Goal: Information Seeking & Learning: Learn about a topic

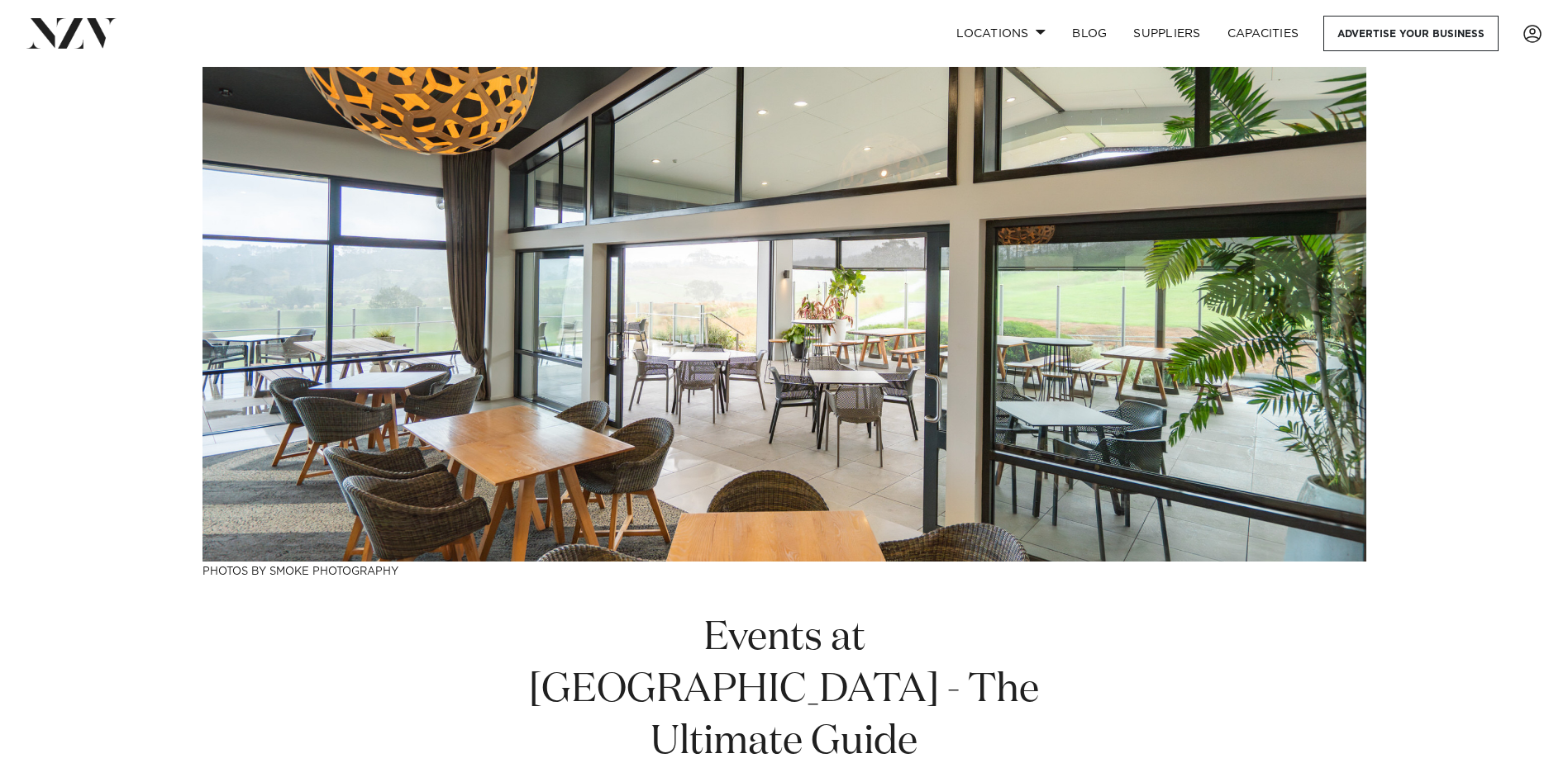
scroll to position [165, 0]
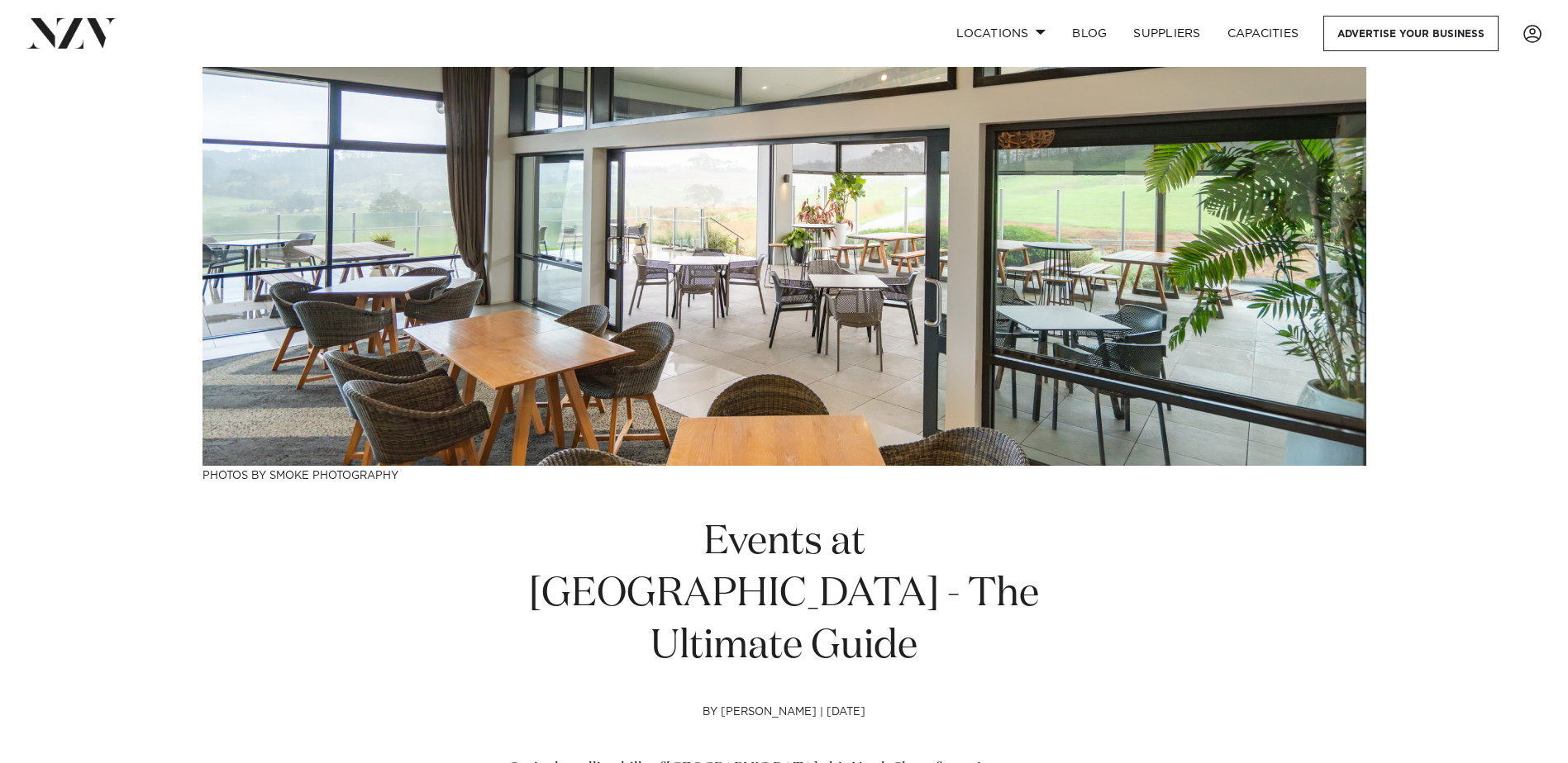
click at [1331, 274] on img at bounding box center [784, 183] width 1163 height 564
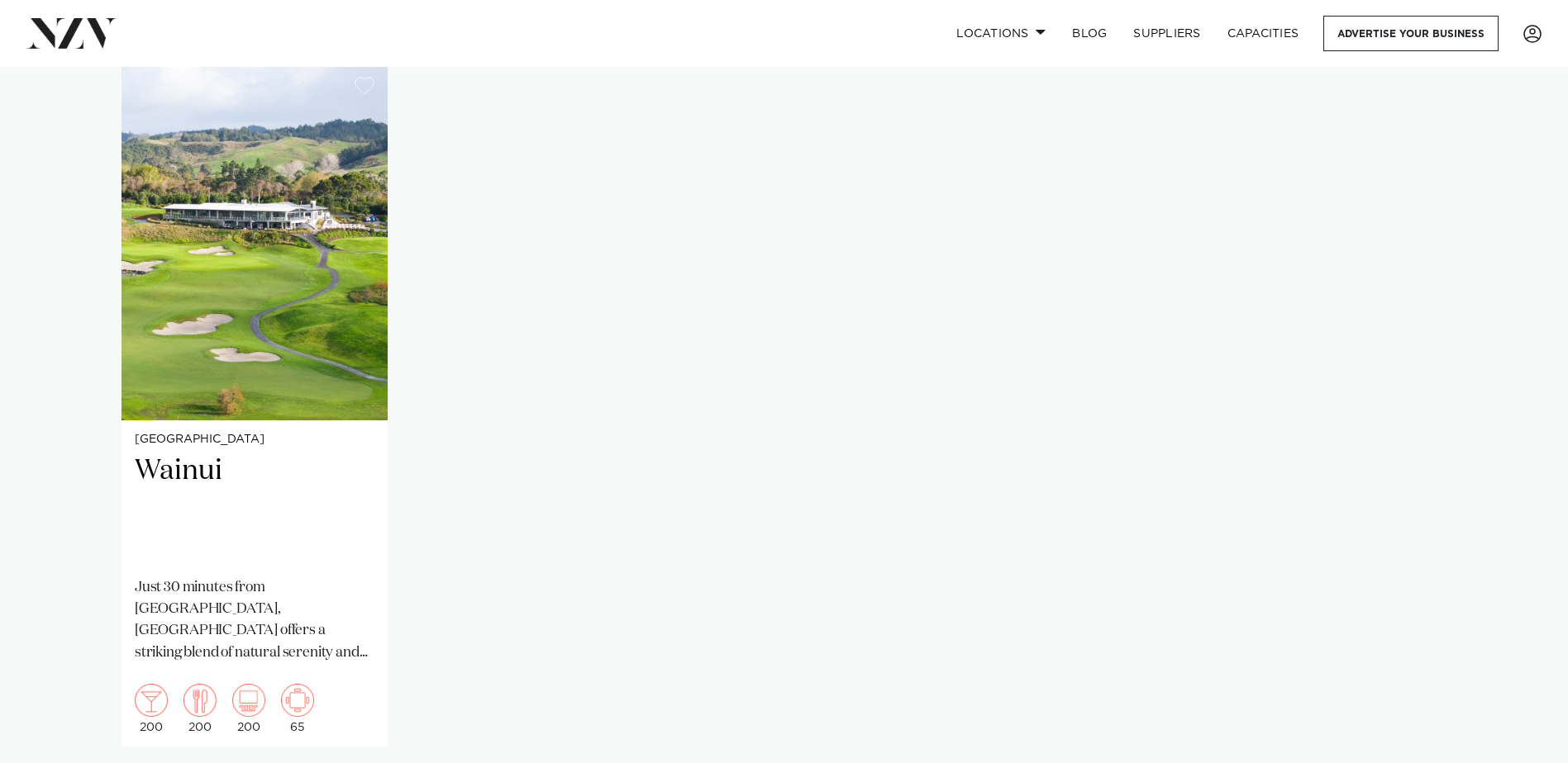
scroll to position [1322, 0]
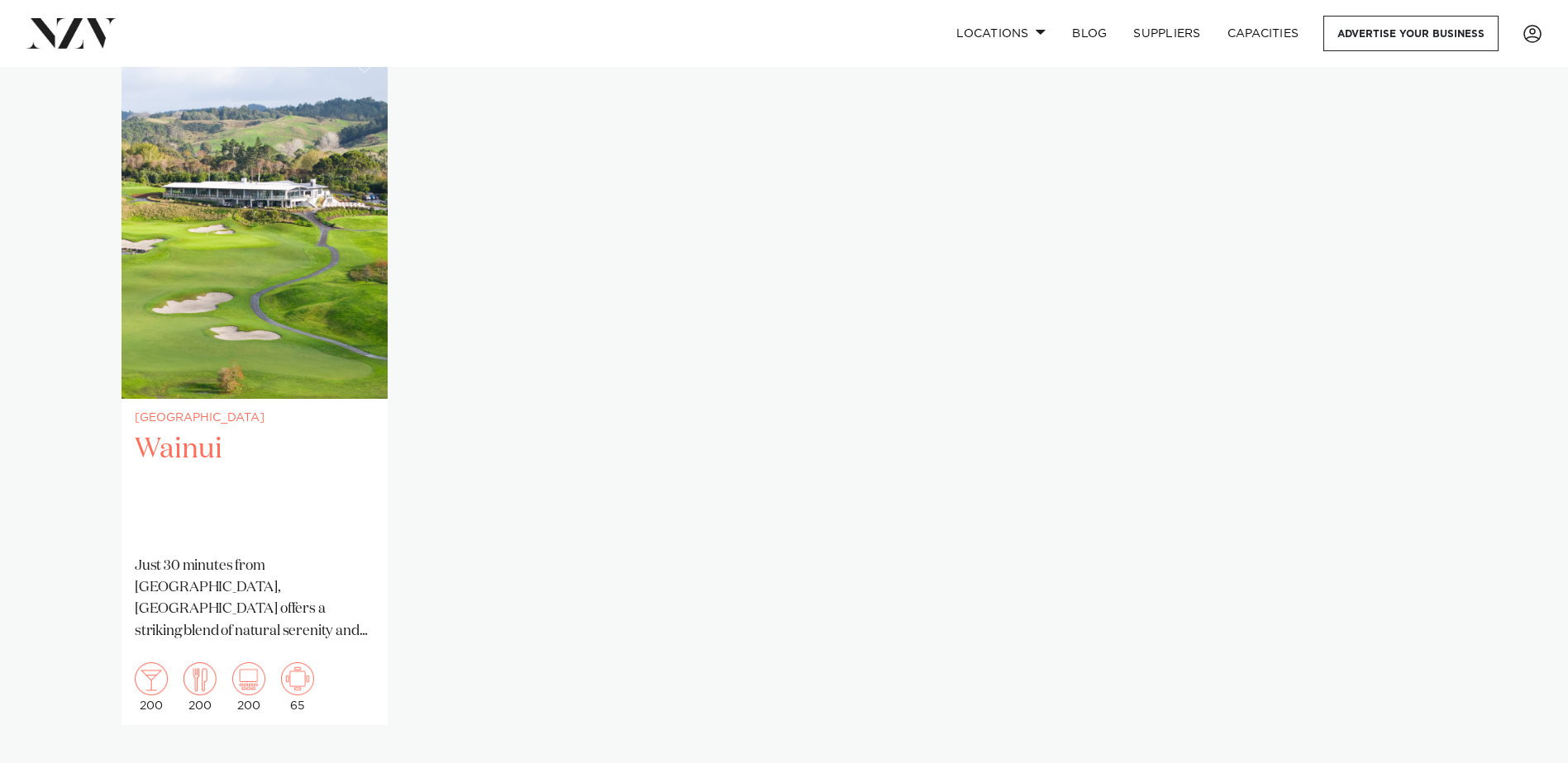
click at [232, 240] on img "1 / 1" at bounding box center [254, 220] width 266 height 357
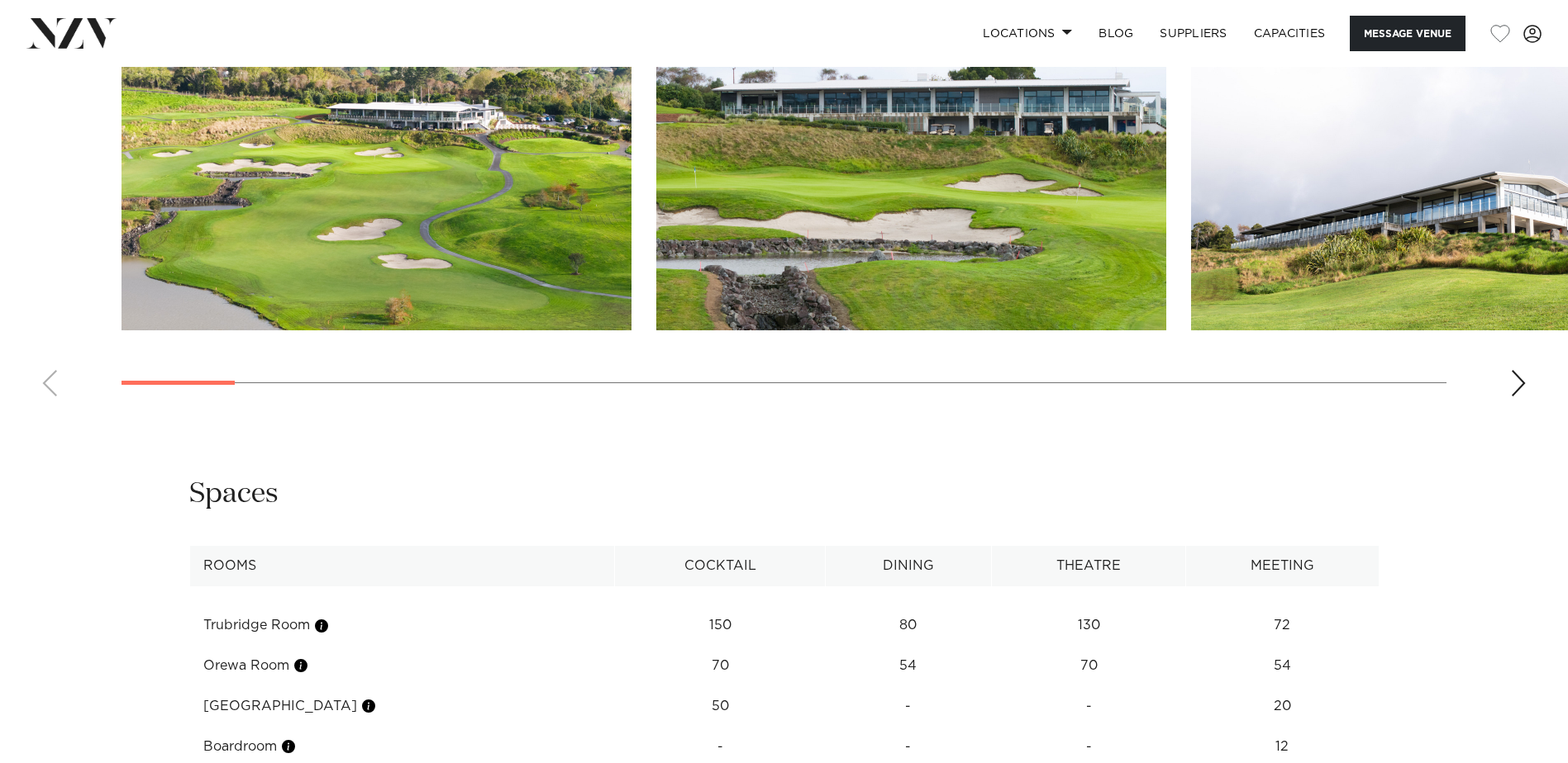
scroll to position [1982, 0]
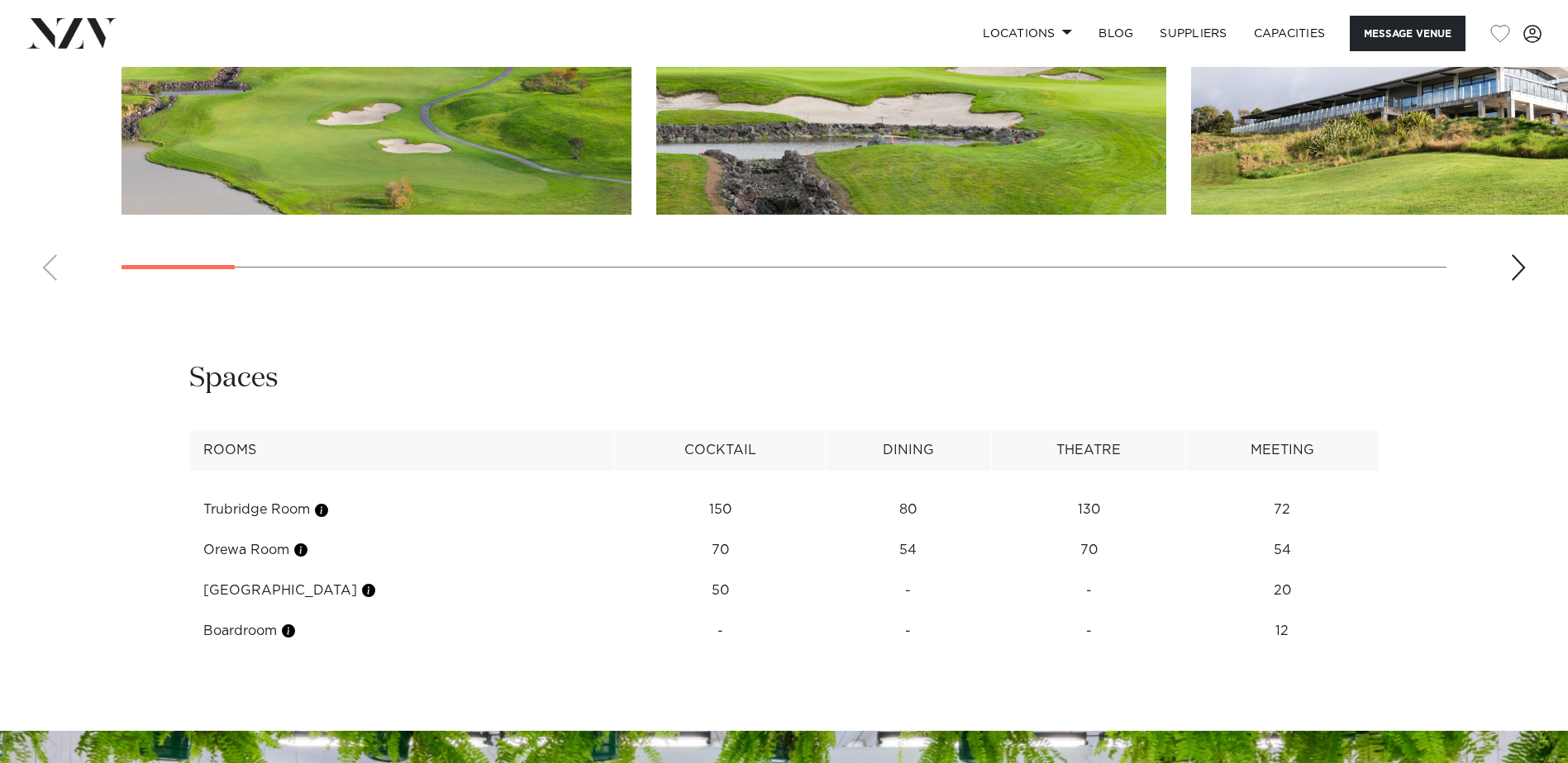
click at [1514, 270] on div "Next slide" at bounding box center [1518, 267] width 16 height 27
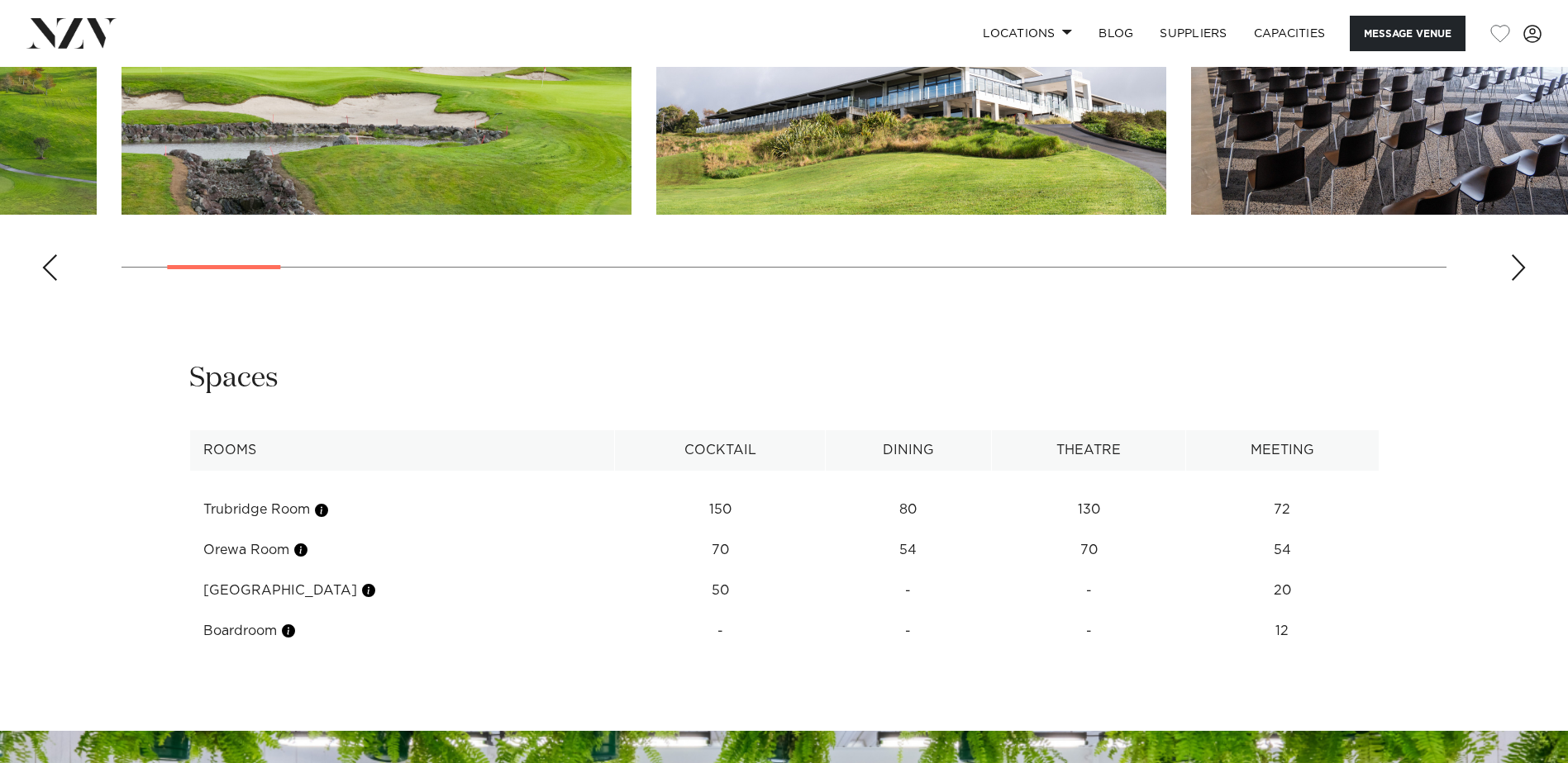
click at [1514, 270] on div "Next slide" at bounding box center [1518, 267] width 16 height 27
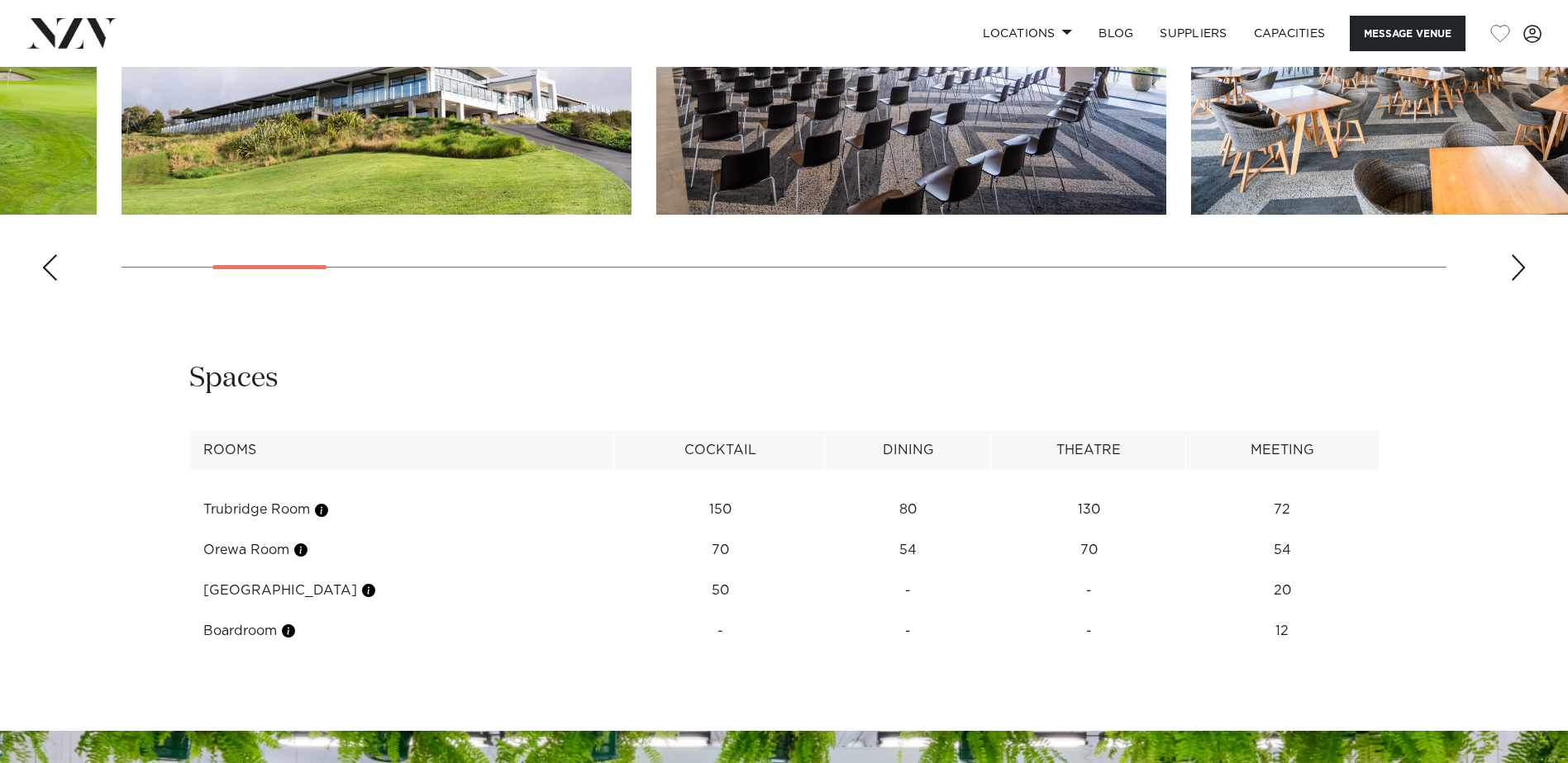
click at [1514, 270] on div "Next slide" at bounding box center [1518, 267] width 16 height 27
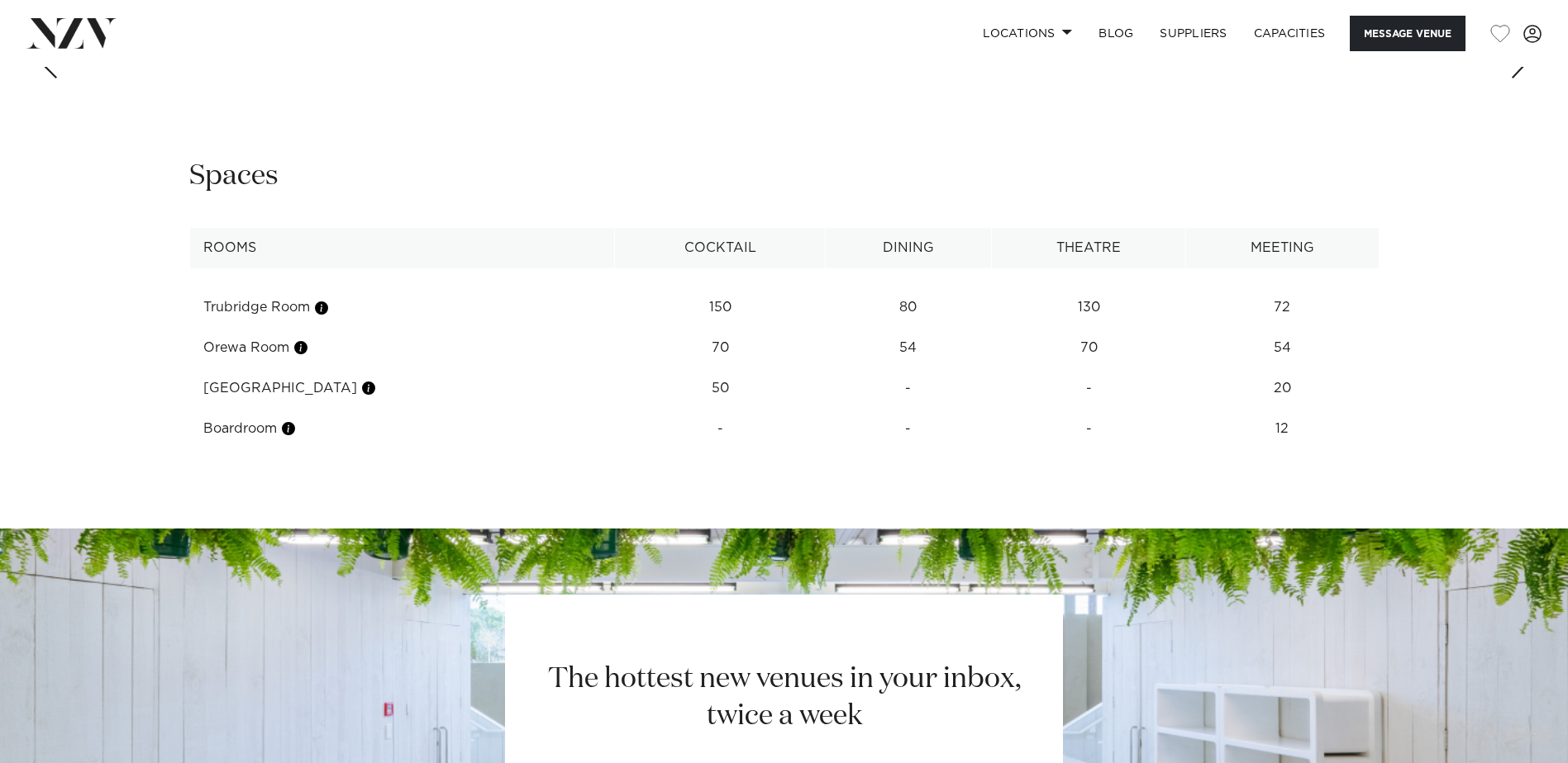
scroll to position [1900, 0]
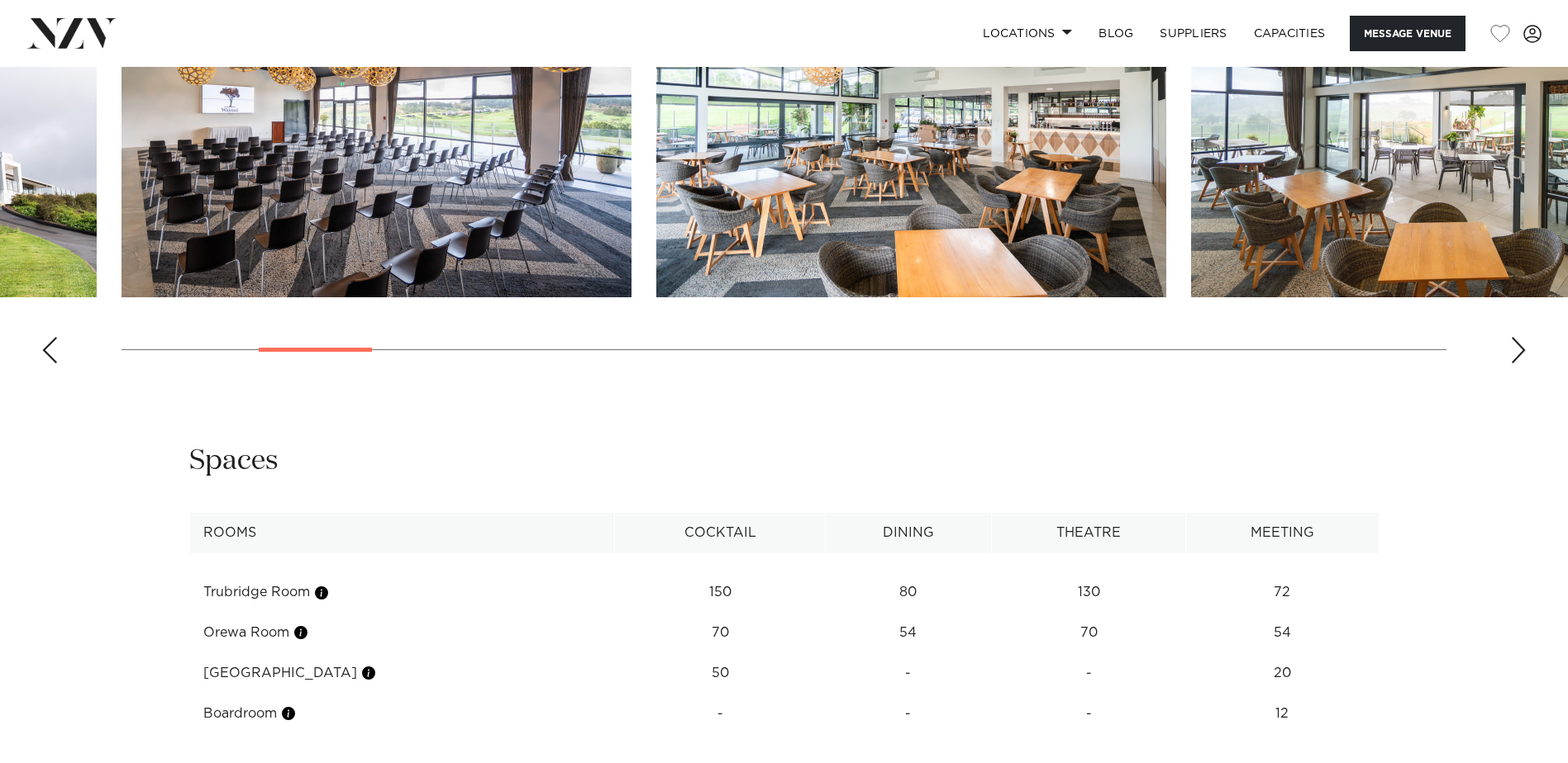
click at [1517, 343] on div "Next slide" at bounding box center [1518, 351] width 16 height 27
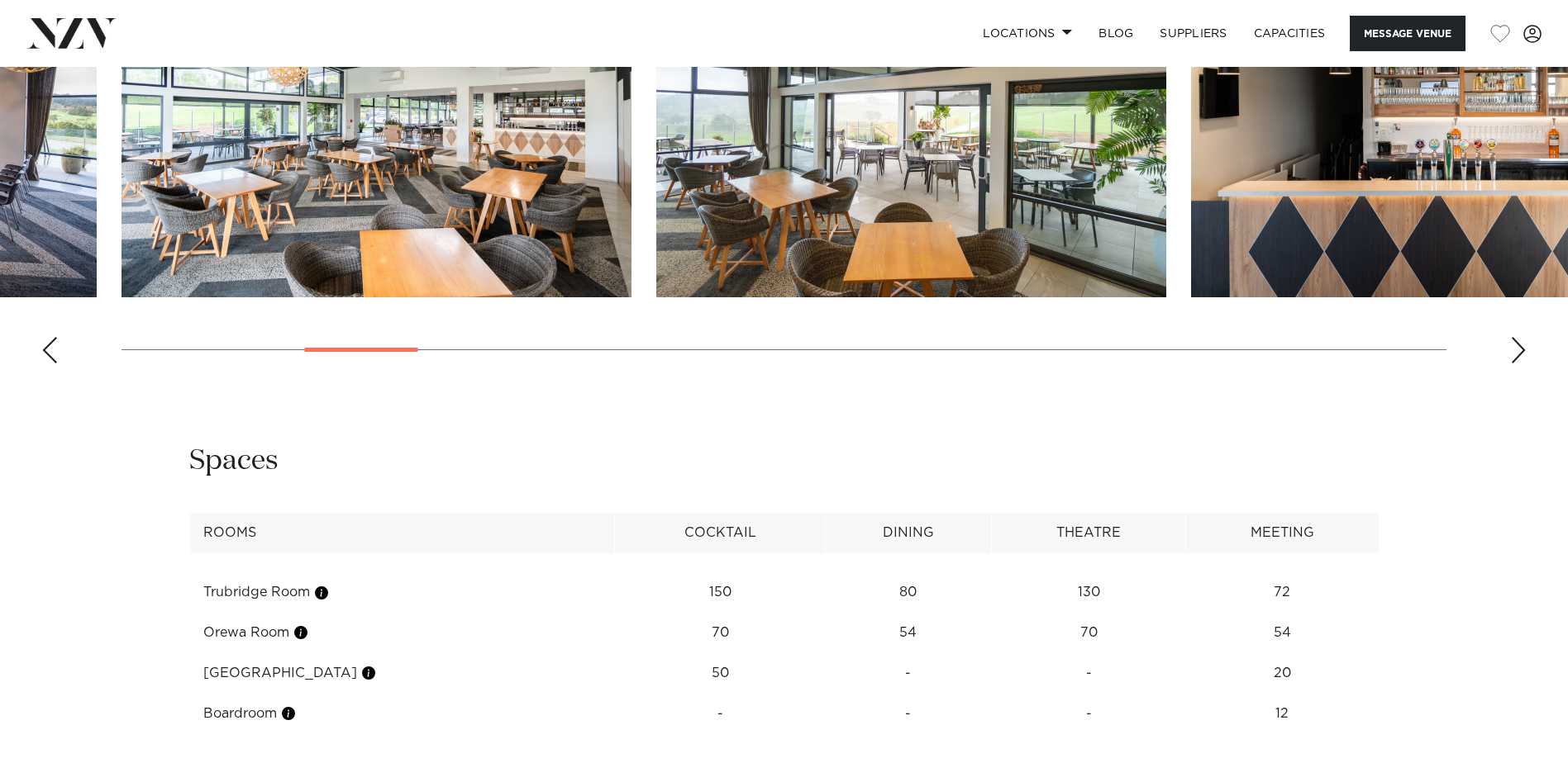
click at [1517, 343] on div "Next slide" at bounding box center [1518, 351] width 16 height 27
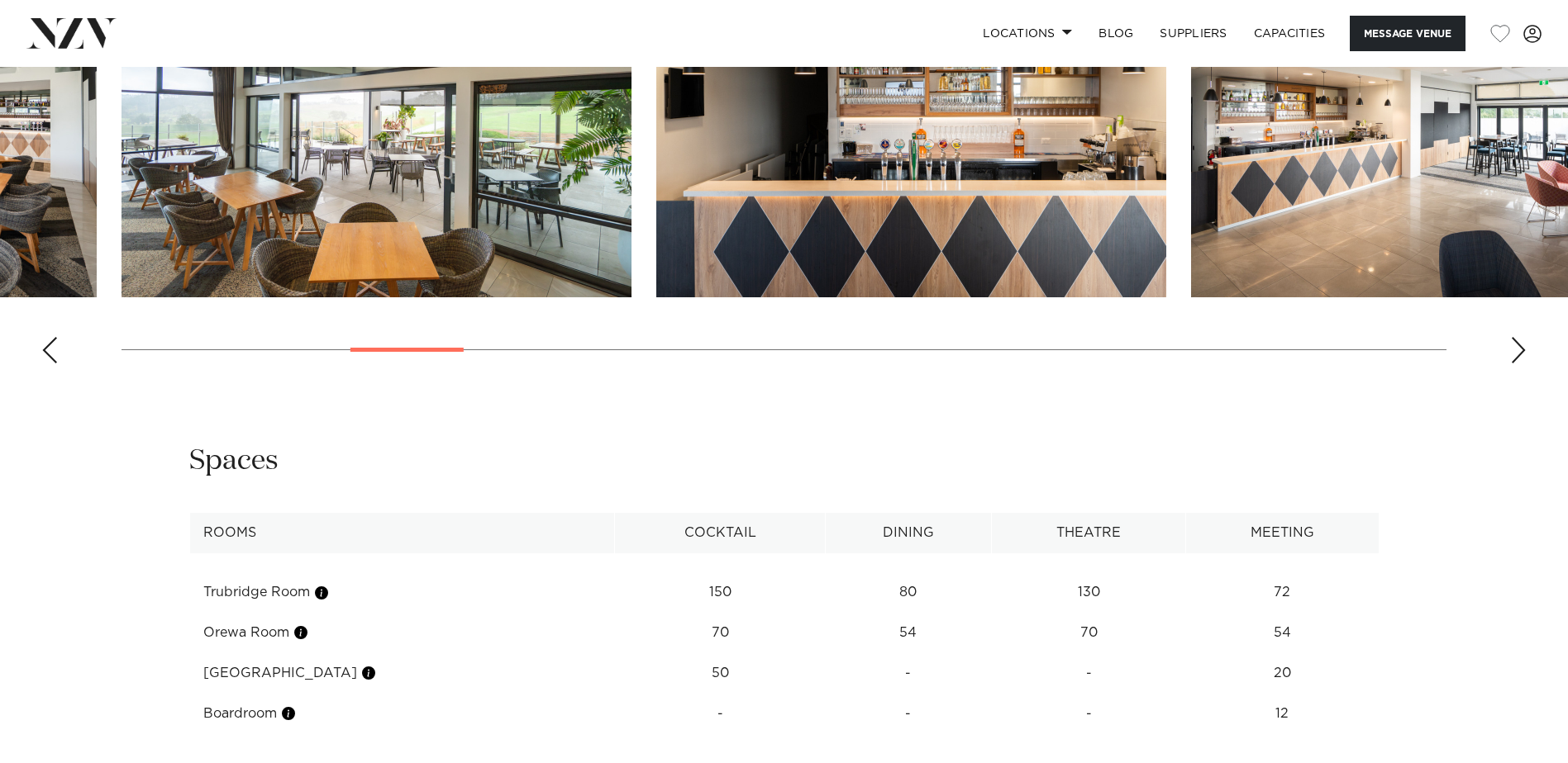
click at [1517, 343] on div "Next slide" at bounding box center [1518, 351] width 16 height 27
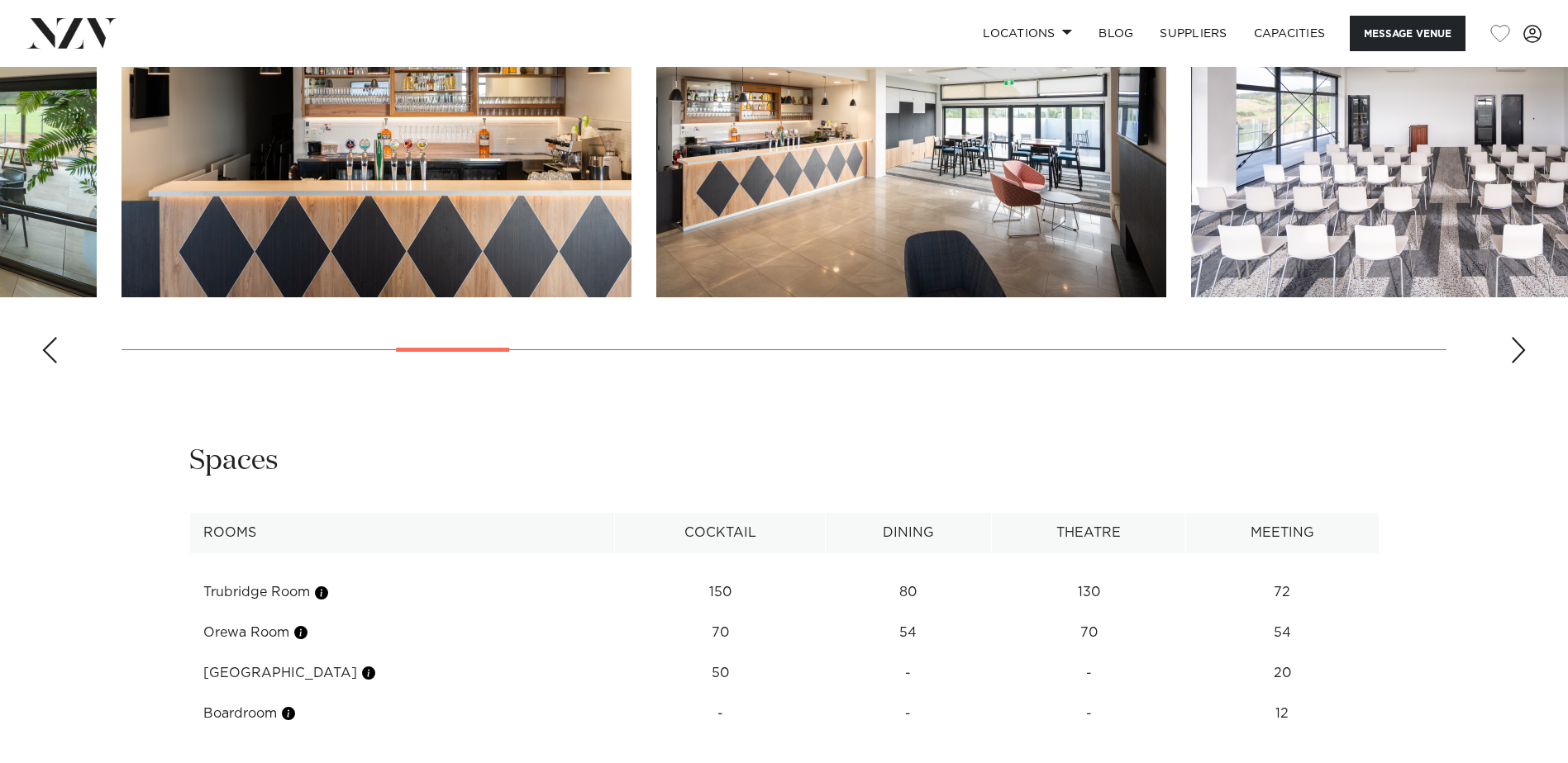
click at [1517, 343] on div "Next slide" at bounding box center [1518, 351] width 16 height 27
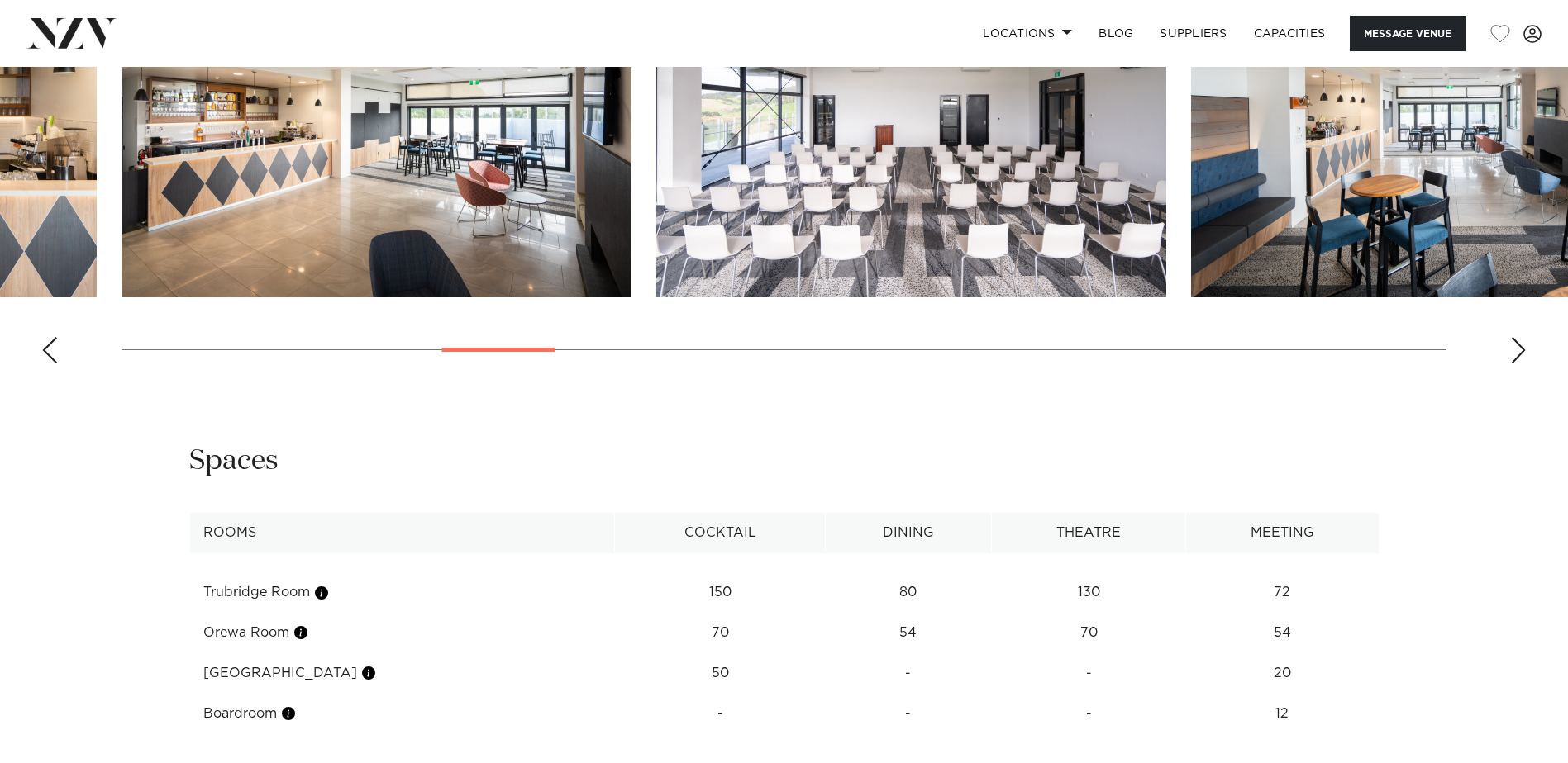
click at [1517, 343] on div "Next slide" at bounding box center [1518, 351] width 16 height 27
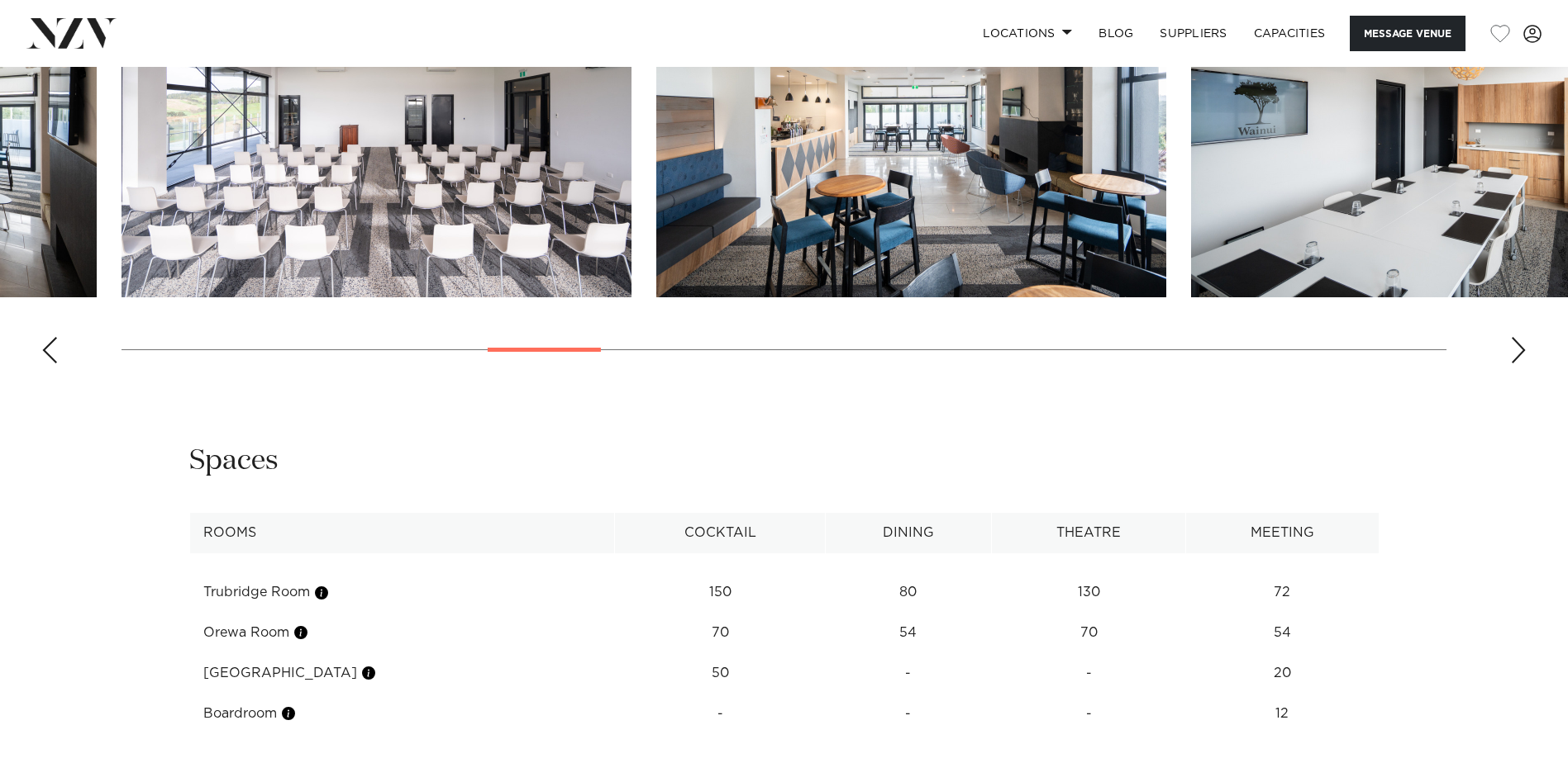
click at [1517, 343] on div "Next slide" at bounding box center [1518, 351] width 16 height 27
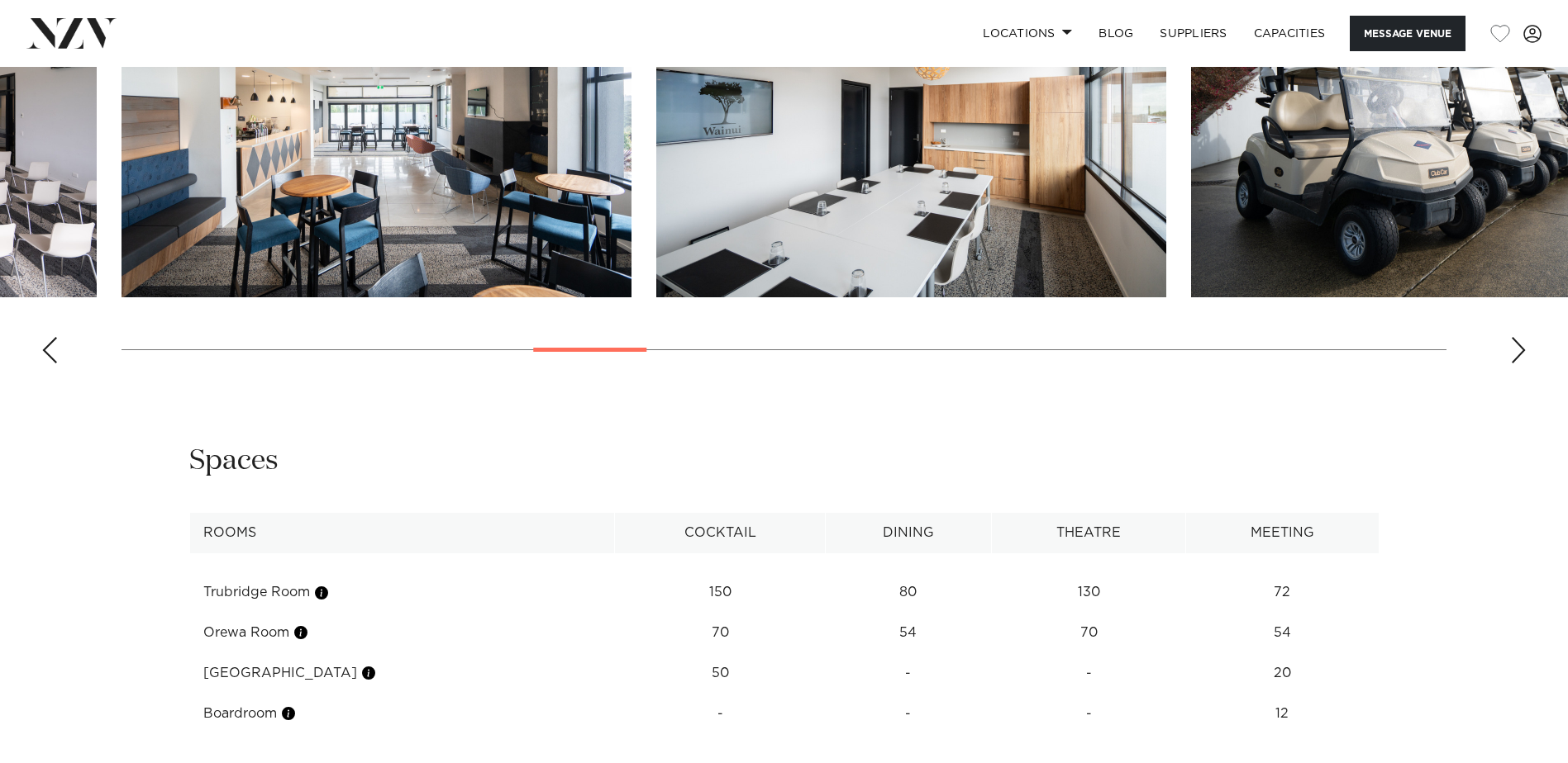
click at [1517, 343] on div "Next slide" at bounding box center [1518, 351] width 16 height 27
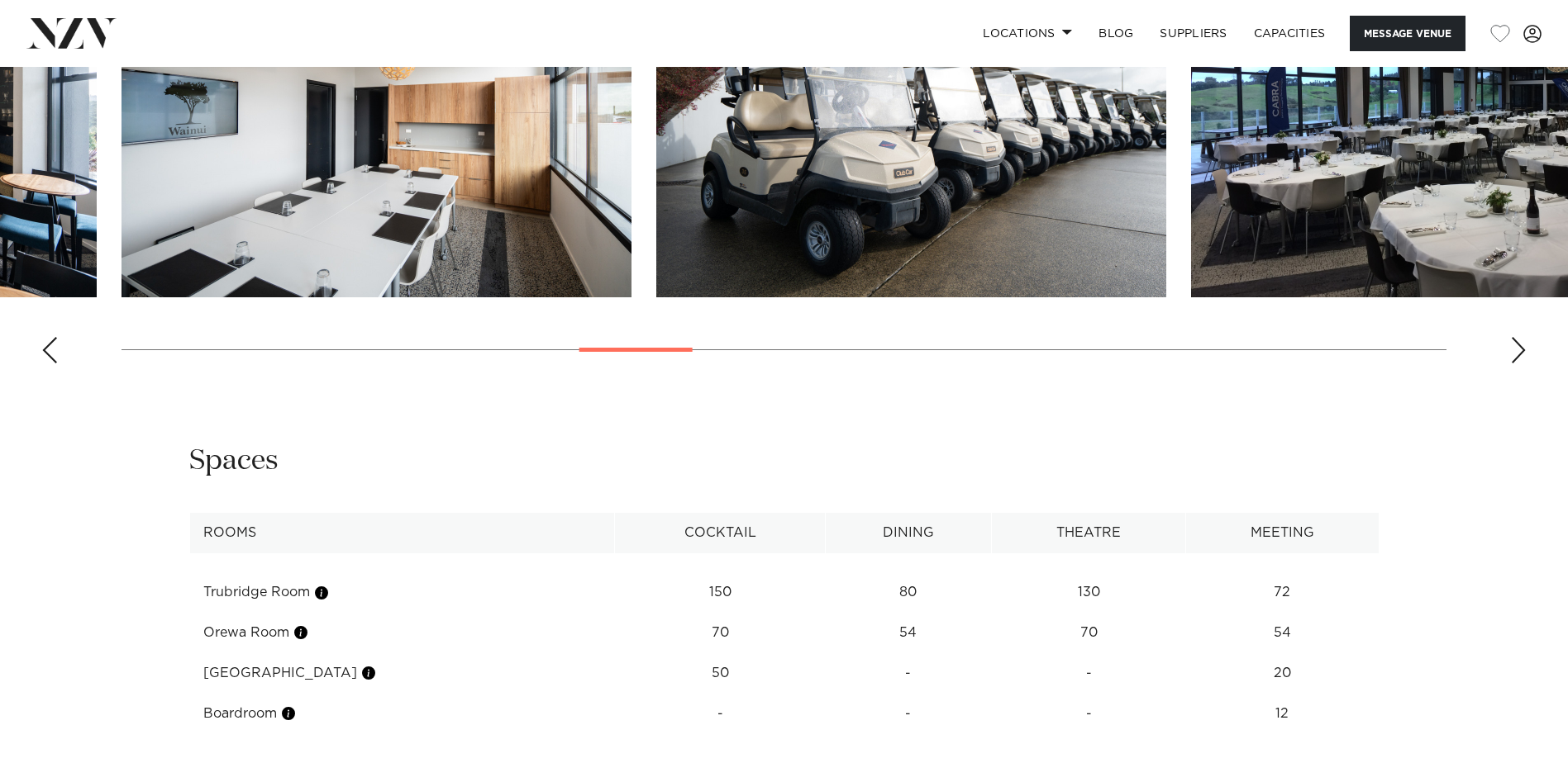
click at [1517, 343] on div "Next slide" at bounding box center [1518, 351] width 16 height 27
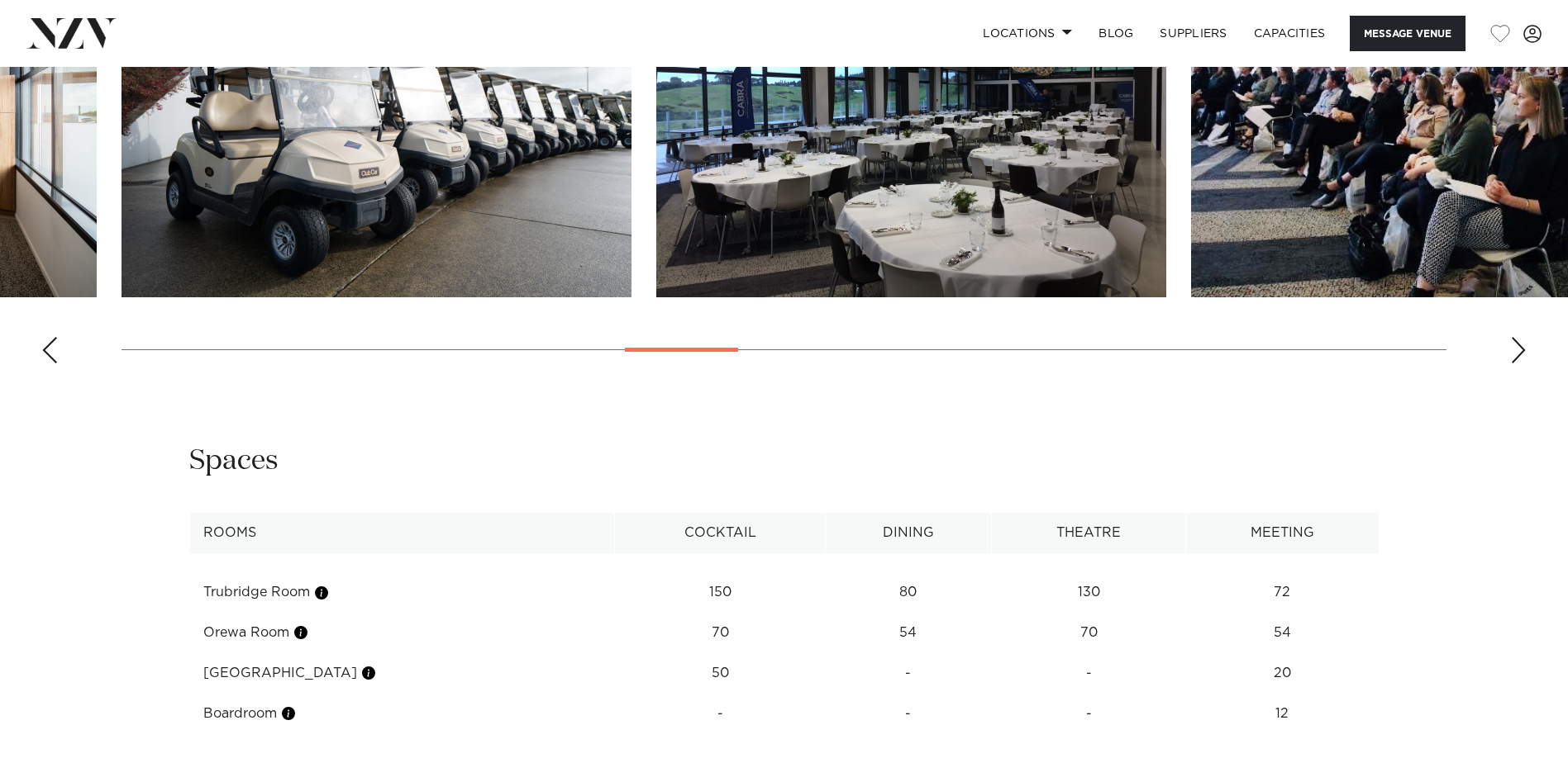
click at [1517, 343] on div "Next slide" at bounding box center [1518, 351] width 16 height 27
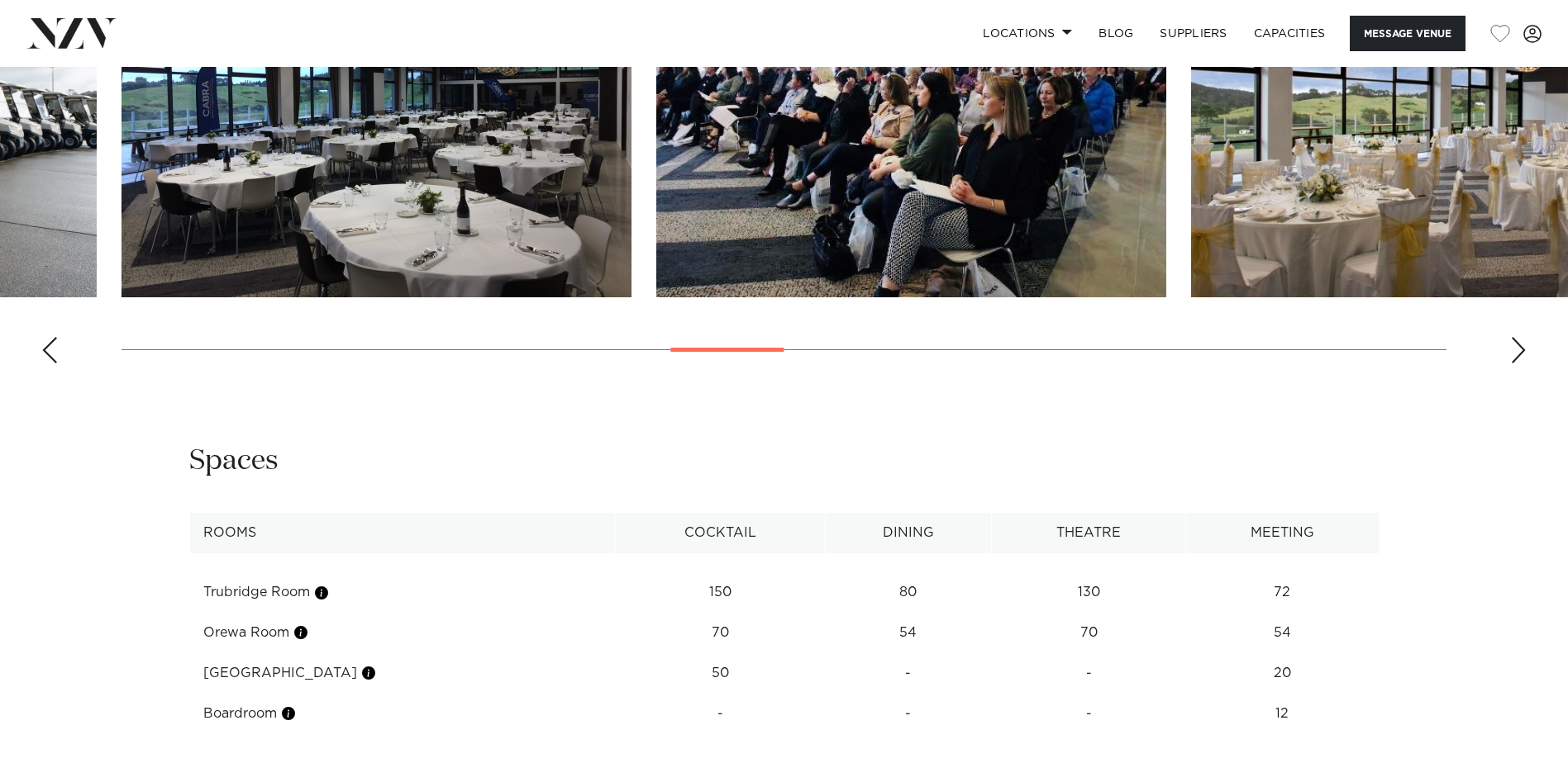
click at [1517, 343] on div "Next slide" at bounding box center [1518, 351] width 16 height 27
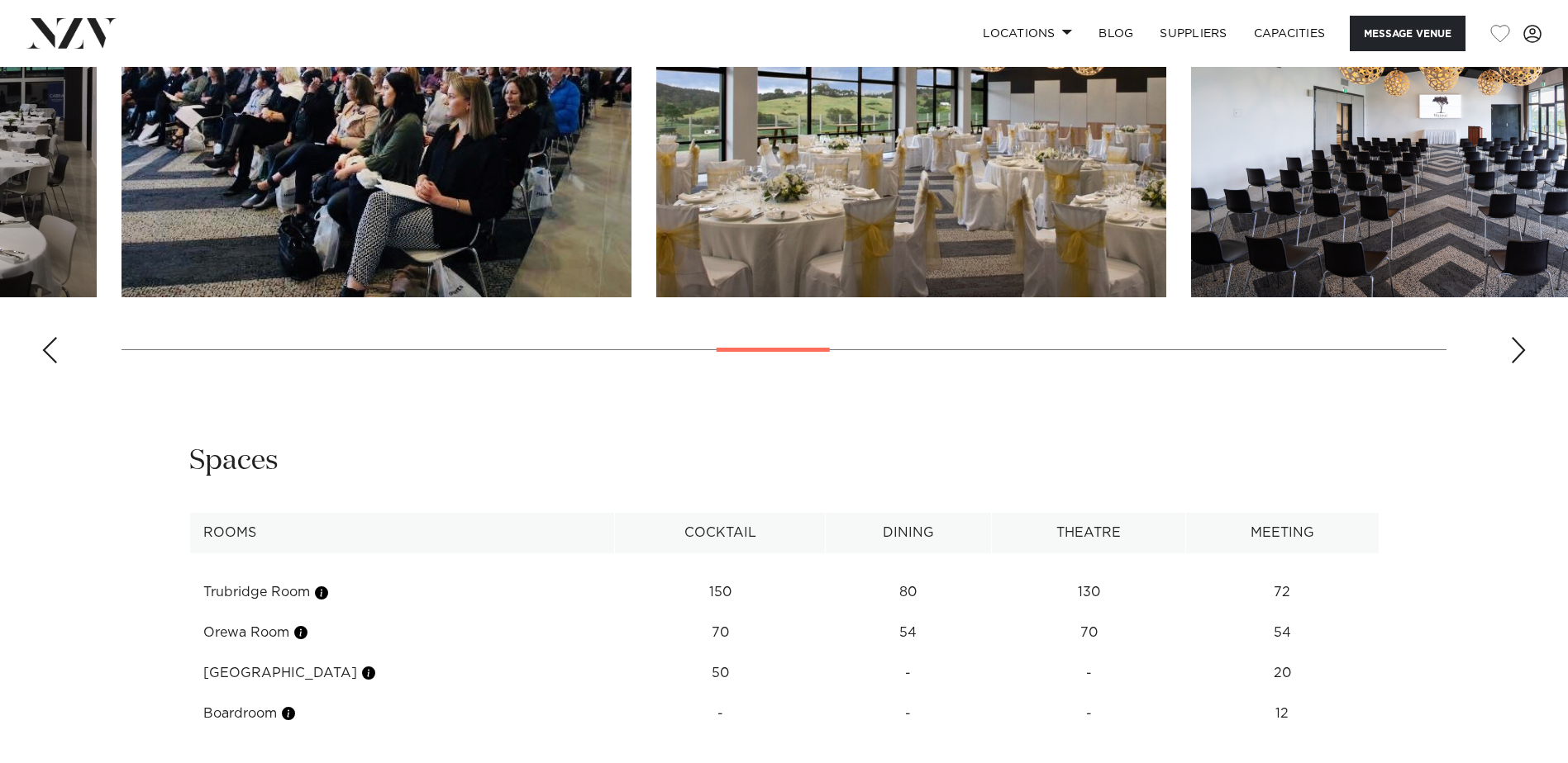
click at [1517, 343] on div "Next slide" at bounding box center [1518, 351] width 16 height 27
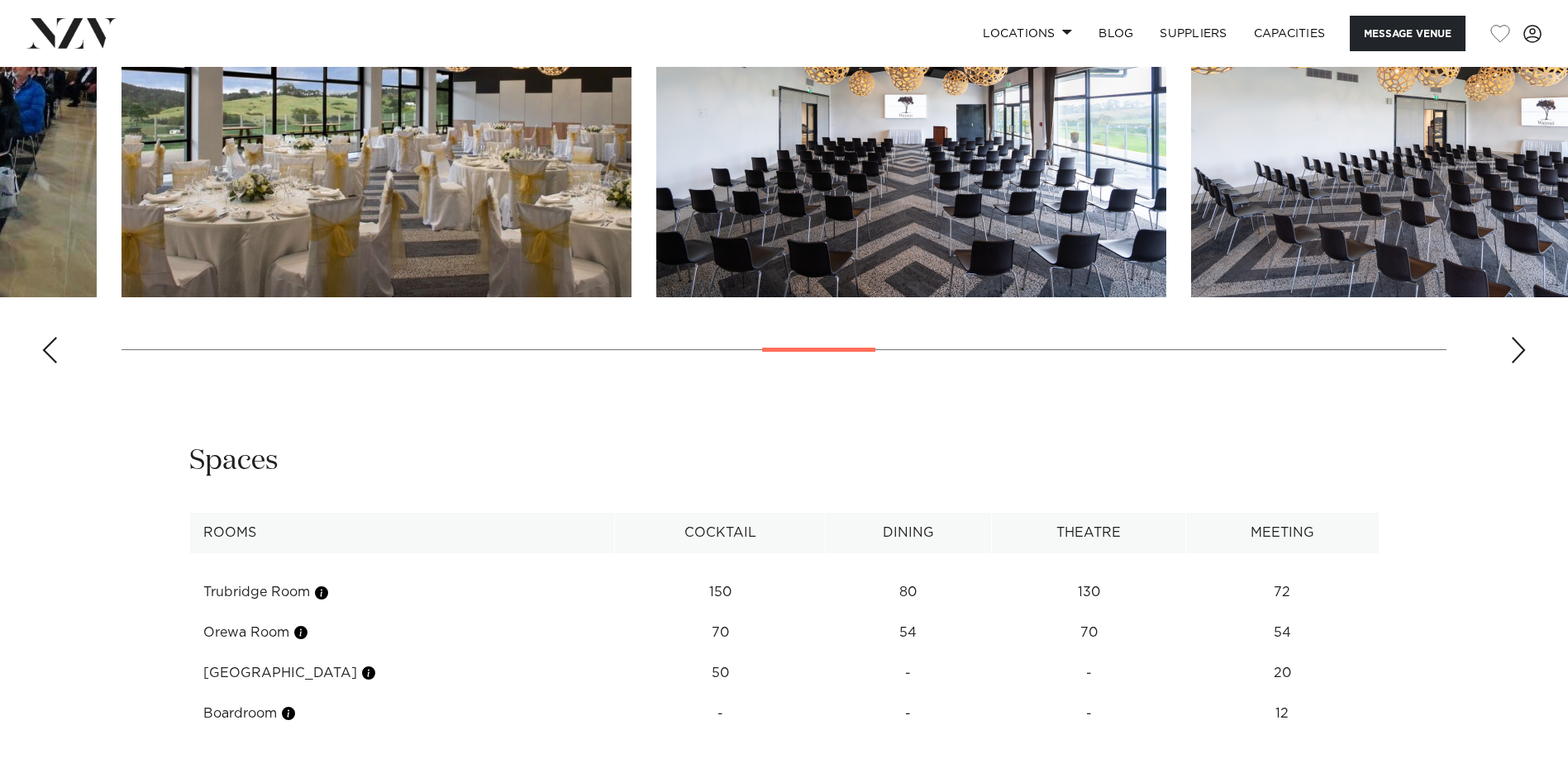
click at [1517, 343] on div "Next slide" at bounding box center [1518, 351] width 16 height 27
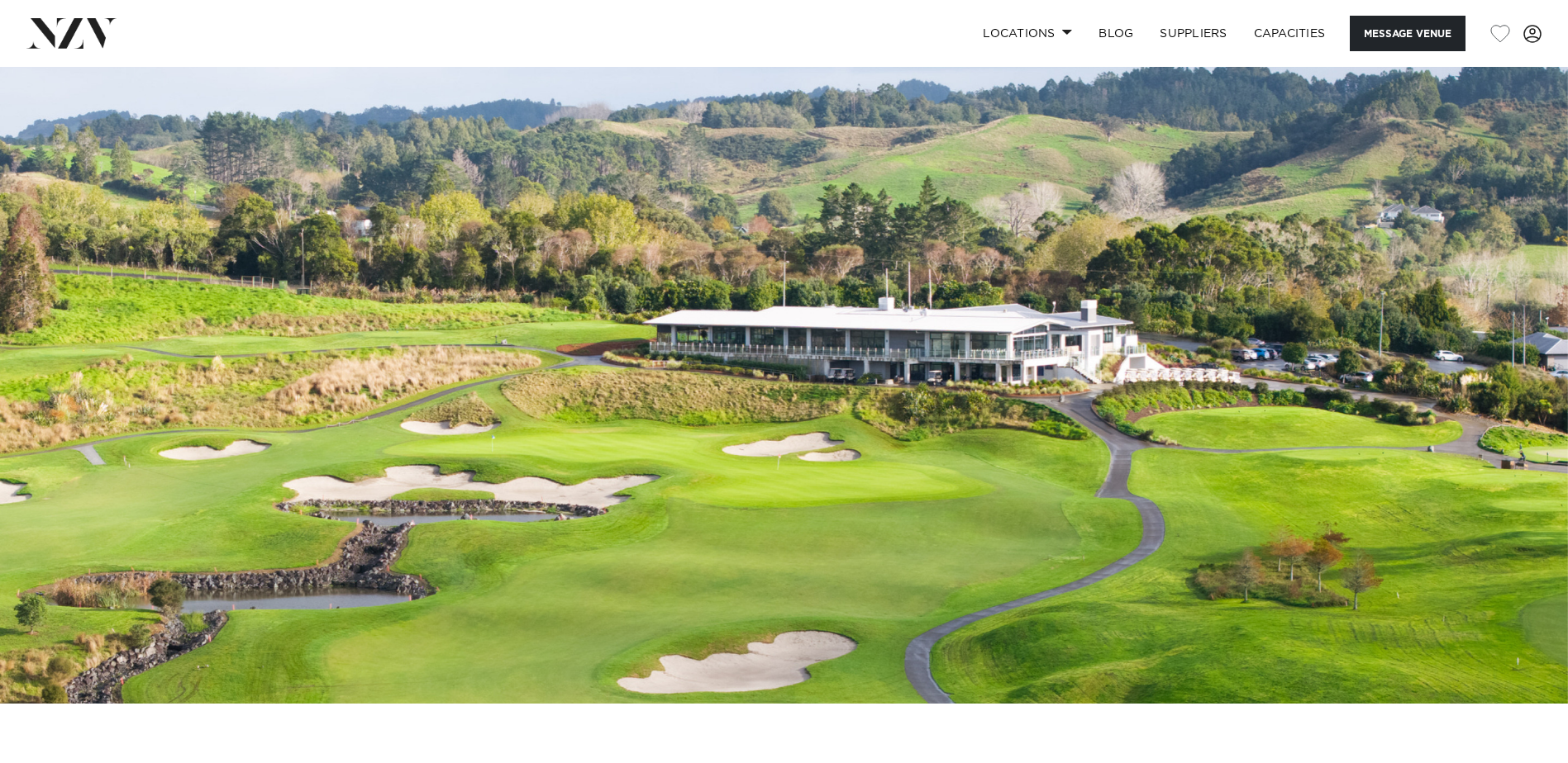
scroll to position [0, 0]
